Goal: Task Accomplishment & Management: Use online tool/utility

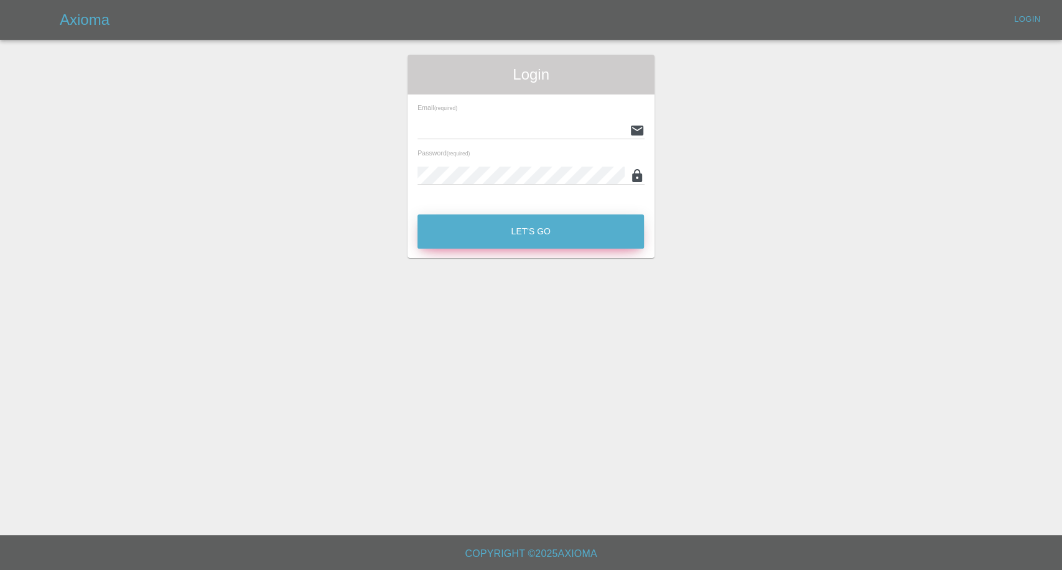
type input "[EMAIL_ADDRESS][DOMAIN_NAME]"
click at [528, 226] on button "Let's Go" at bounding box center [530, 232] width 226 height 34
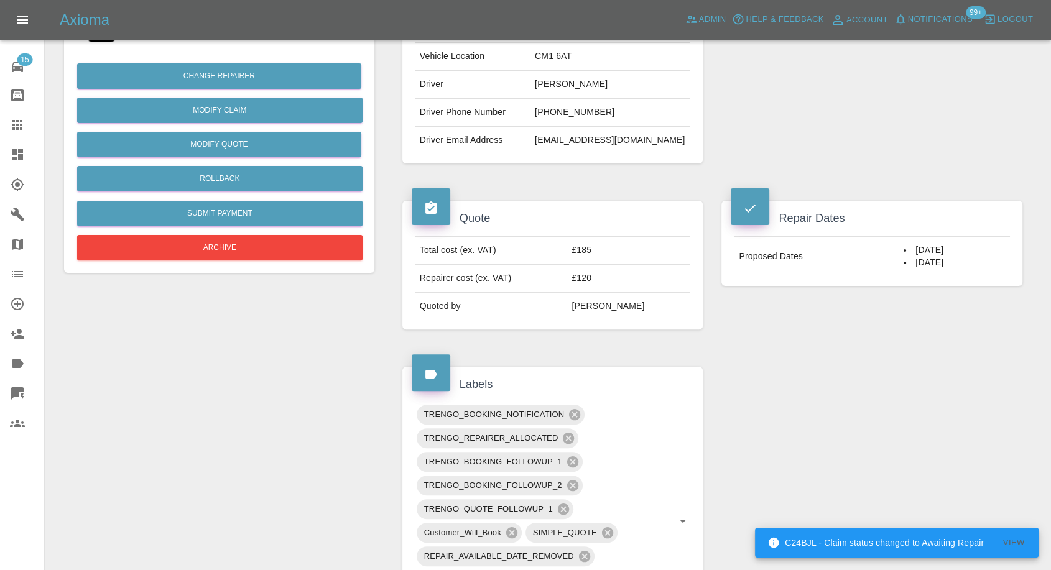
scroll to position [276, 0]
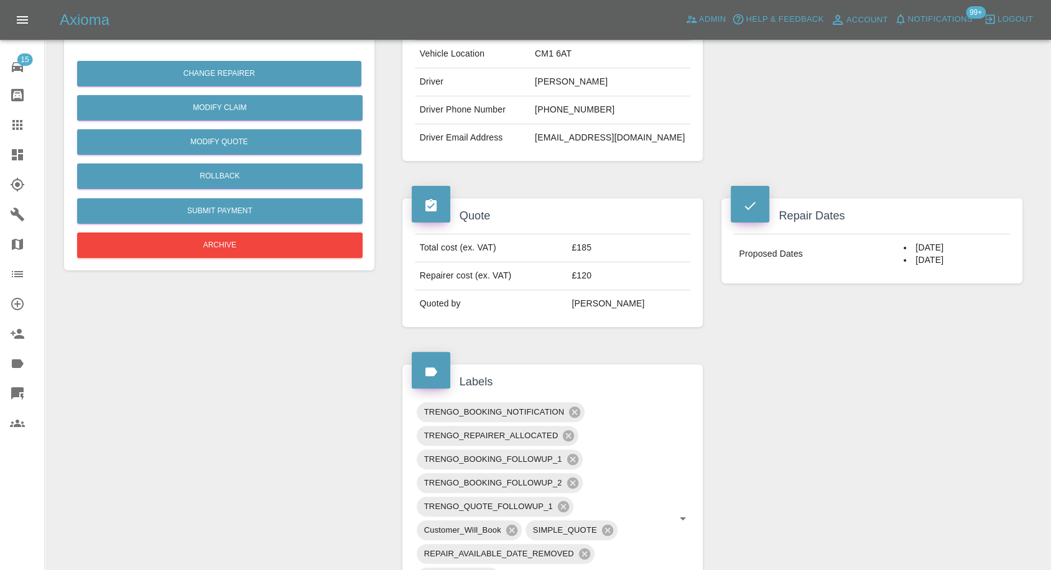
click at [575, 101] on td "[PHONE_NUMBER]" at bounding box center [610, 110] width 160 height 28
click at [575, 101] on td "+44 7792 395349" at bounding box center [610, 110] width 160 height 28
copy td "+44 7792 395349"
click at [524, 178] on div "Claim Information Vehicle Make, Model, Year BMW 118 2021 Registration plates HV…" at bounding box center [553, 13] width 320 height 334
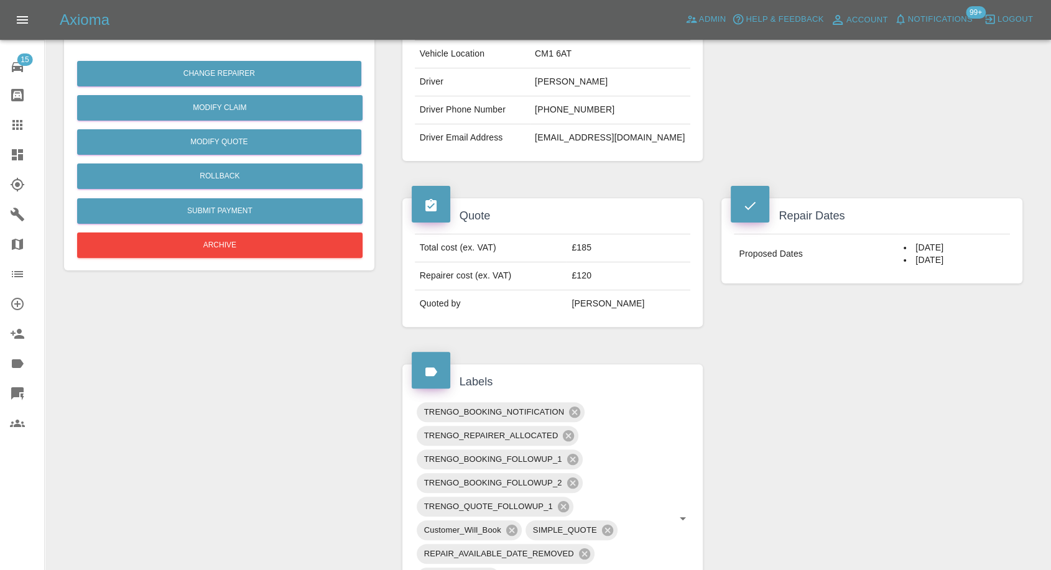
click at [560, 76] on td "Jennie Bartlett" at bounding box center [610, 82] width 160 height 28
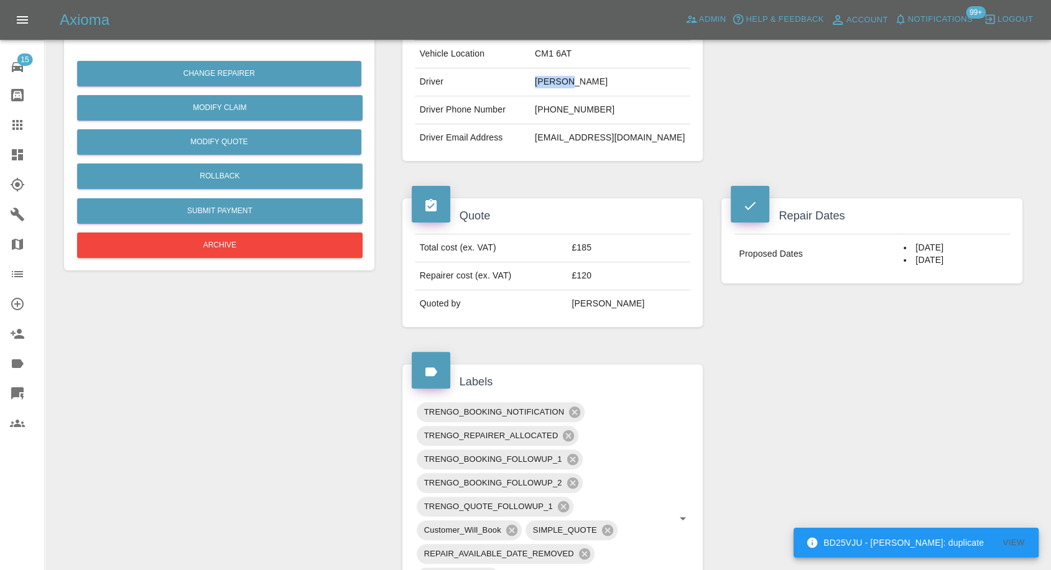
copy td "Jennie"
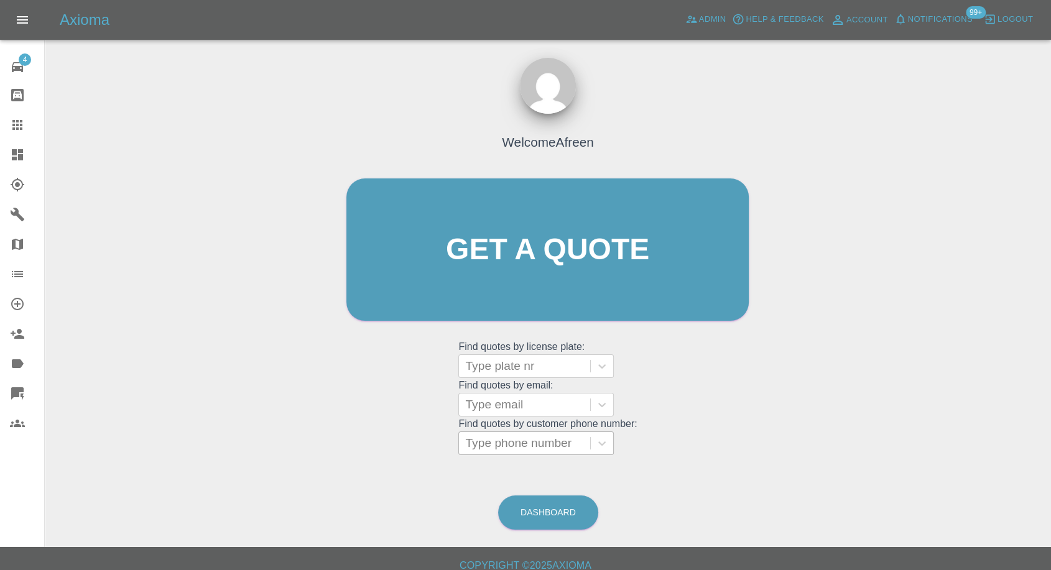
click at [541, 448] on div at bounding box center [524, 443] width 119 height 17
paste input "[PHONE_NUMBER]"
type input "[PHONE_NUMBER]"
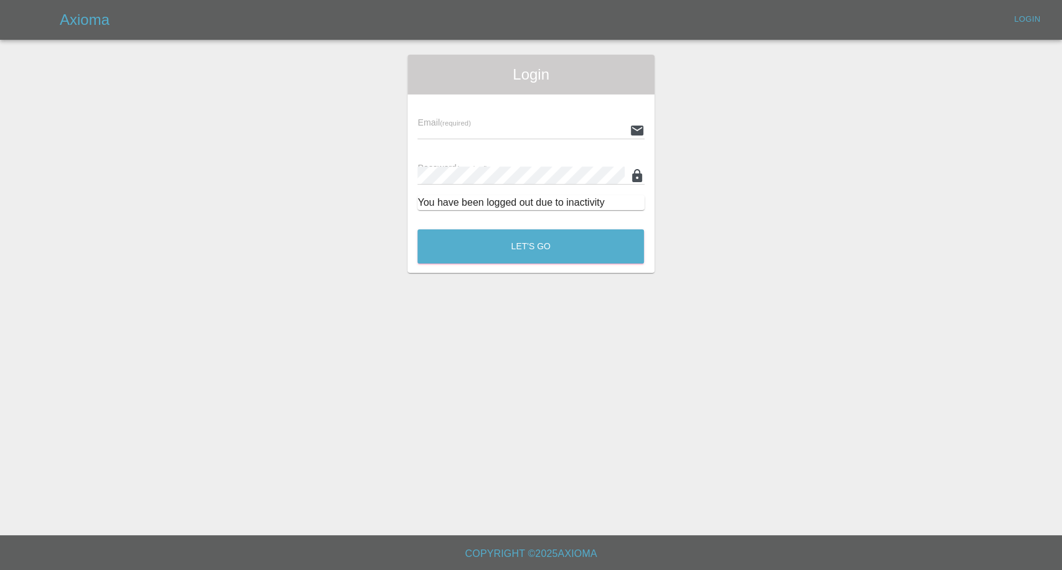
click at [493, 445] on main "Login Email (required) Password (required) You have been logged out due to inac…" at bounding box center [531, 268] width 1062 height 536
type input "[EMAIL_ADDRESS][DOMAIN_NAME]"
click at [547, 231] on button "Let's Go" at bounding box center [530, 247] width 226 height 34
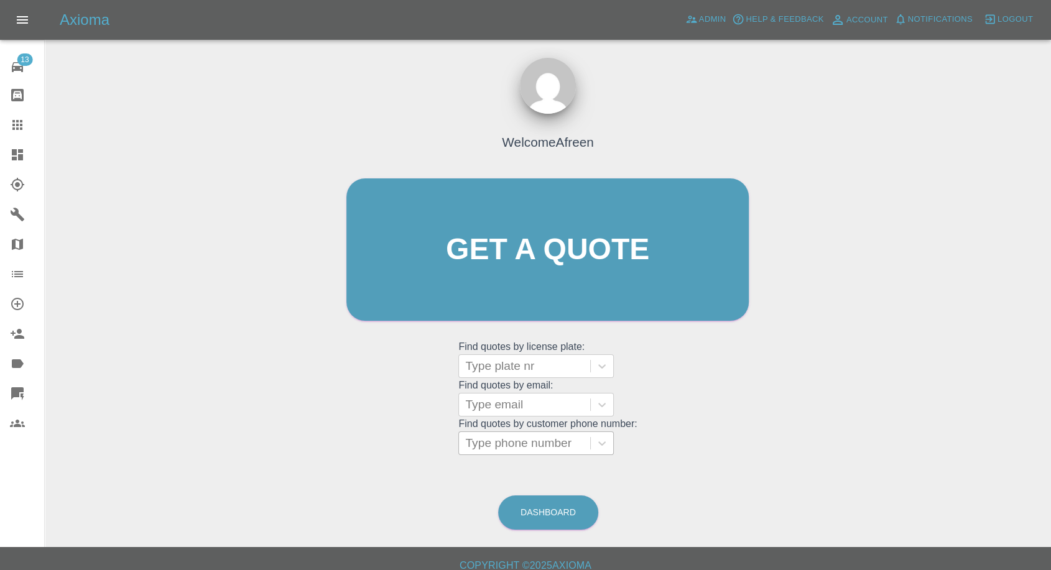
click at [491, 447] on div at bounding box center [524, 443] width 119 height 17
paste input "[PHONE_NUMBER]"
drag, startPoint x: 493, startPoint y: 445, endPoint x: 342, endPoint y: 455, distance: 150.8
click at [342, 455] on div "Welcome Afreen Get a quote Get a quote Find quotes by license plate: Type plate…" at bounding box center [547, 274] width 429 height 376
click at [498, 442] on input "07796 987607" at bounding box center [505, 443] width 80 height 15
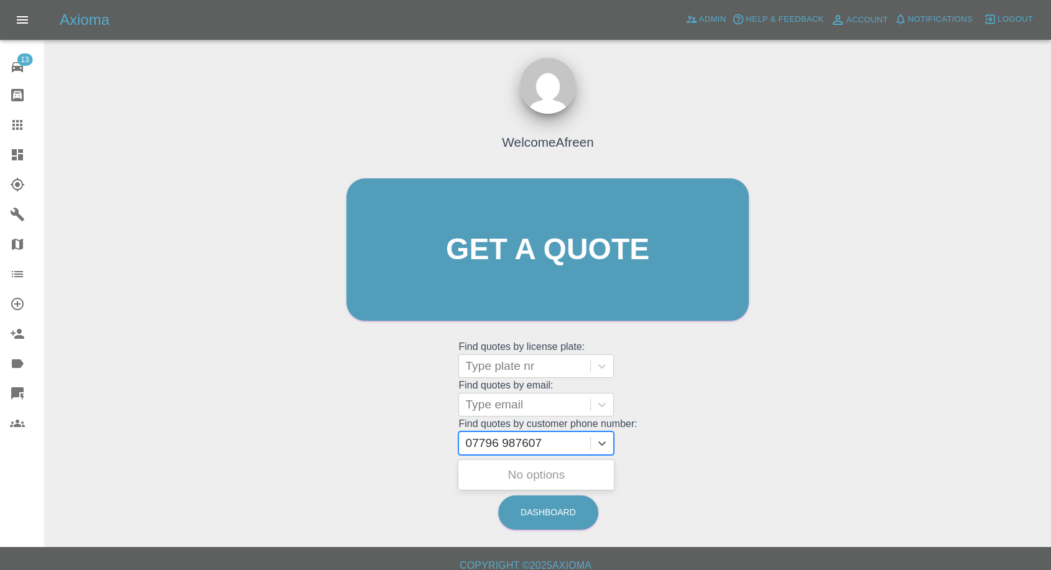
type input "07796987607"
click at [551, 479] on div "WD16YHS, Awaiting Repair" at bounding box center [535, 483] width 155 height 40
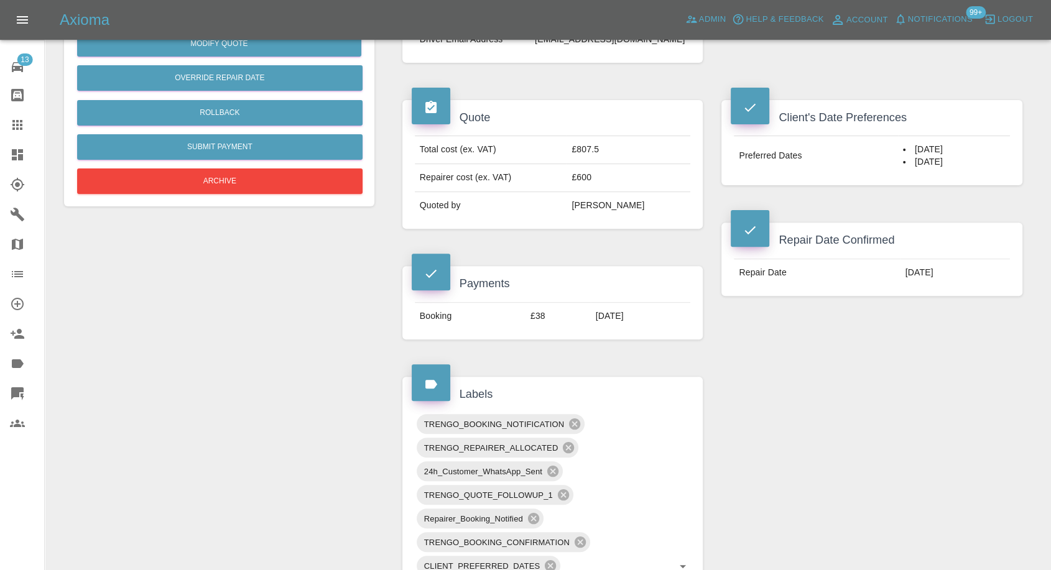
scroll to position [414, 0]
